Goal: Task Accomplishment & Management: Use online tool/utility

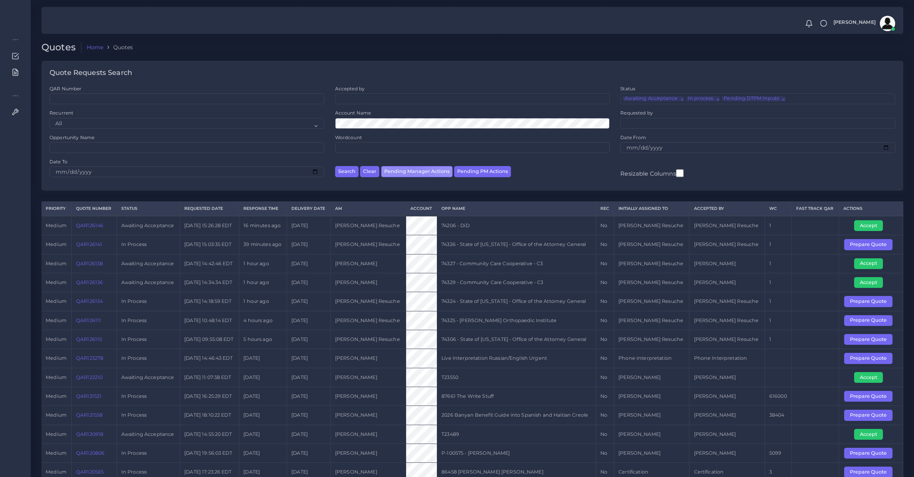
select select "awaiting_manager_initial_review"
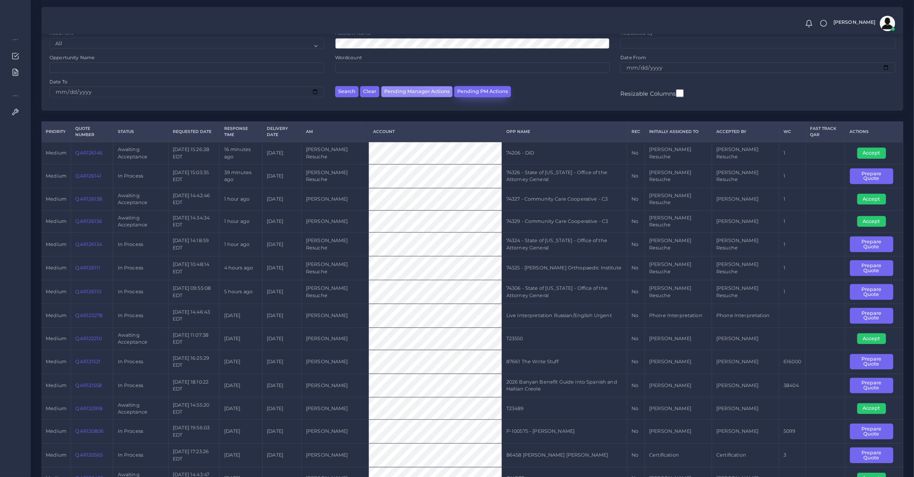
scroll to position [10, 0]
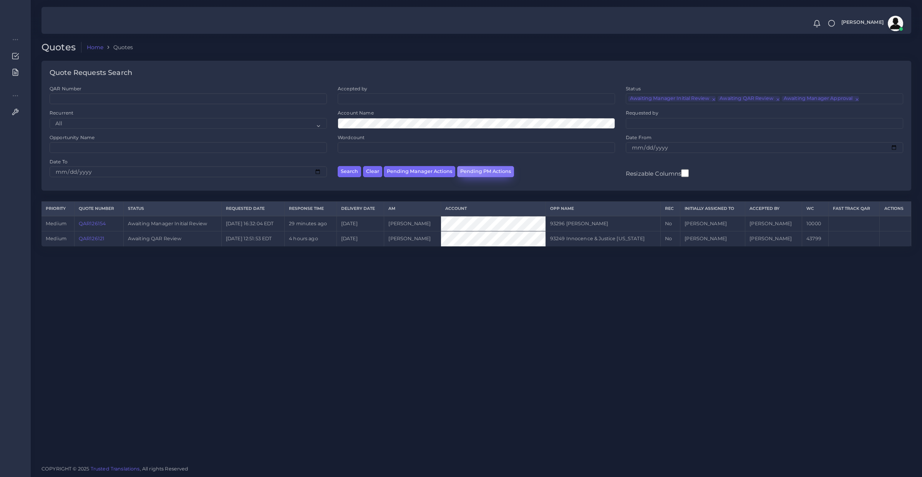
click at [504, 169] on button "Pending PM Actions" at bounding box center [485, 171] width 57 height 11
select select "awaiting_acceptance"
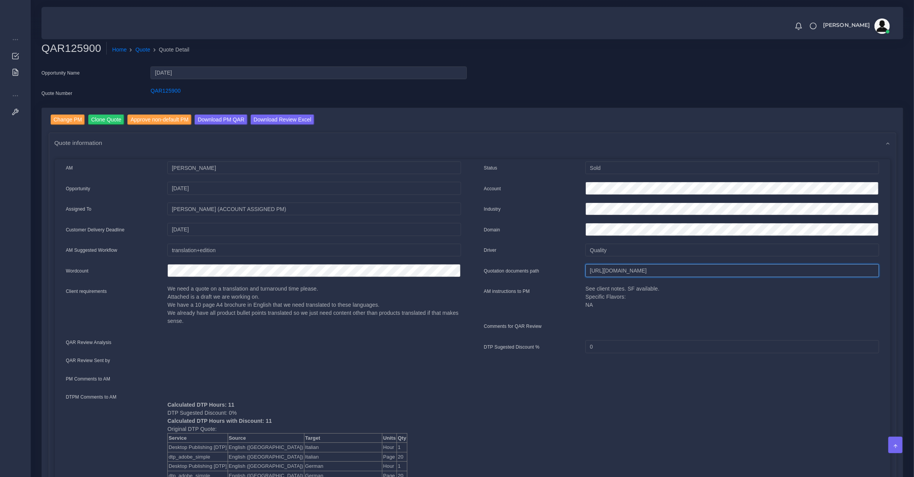
click at [630, 273] on input "https://workdrive.zoho.com/fgoh3e43b1a1fe2124b65bedd7c3c51a0e040/teams/fgoh3e43…" at bounding box center [732, 270] width 293 height 13
